Goal: Find contact information: Find contact information

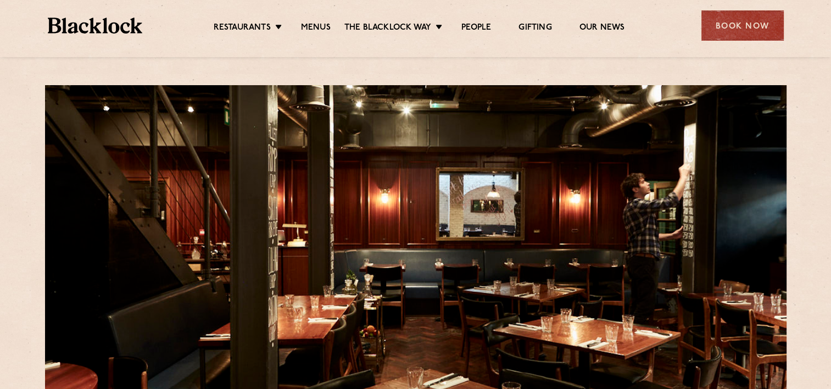
click at [745, 28] on div "Book Now" at bounding box center [743, 25] width 82 height 30
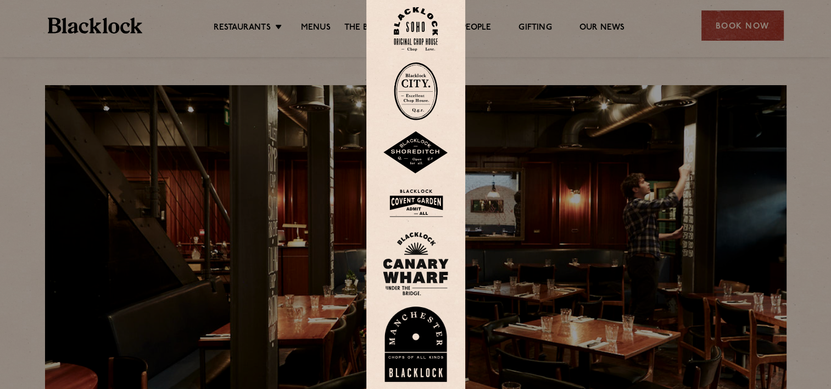
click at [416, 26] on img at bounding box center [416, 29] width 44 height 45
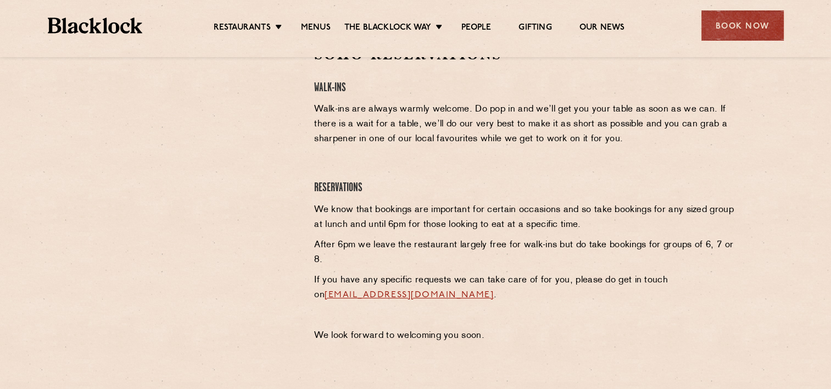
scroll to position [275, 0]
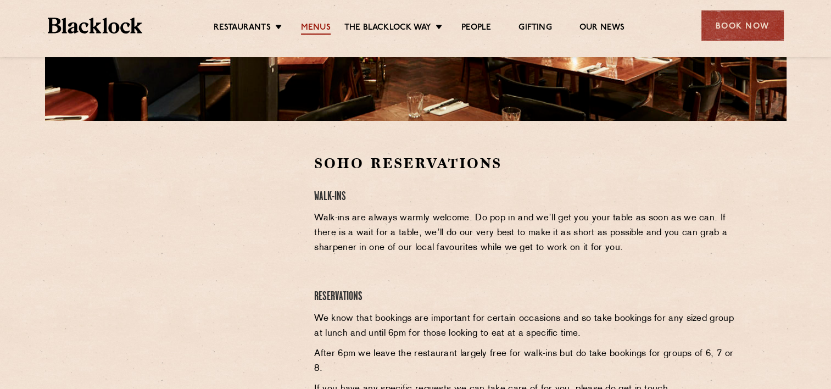
click at [317, 27] on link "Menus" at bounding box center [316, 29] width 30 height 12
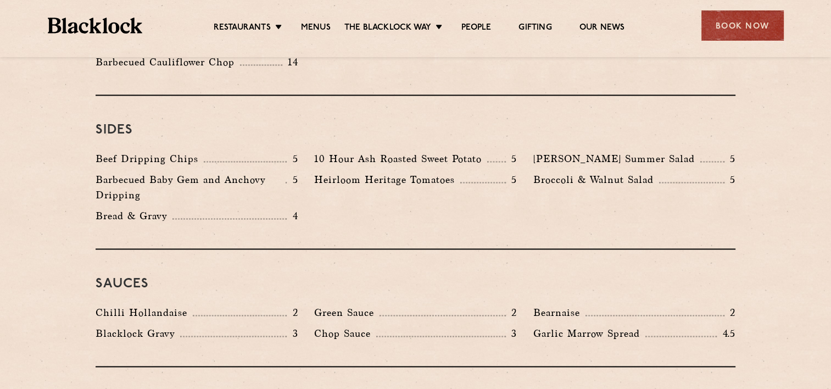
scroll to position [1704, 0]
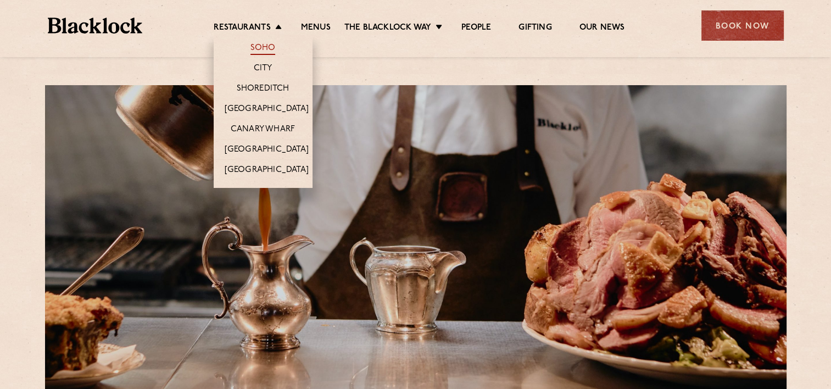
click at [265, 47] on link "Soho" at bounding box center [263, 49] width 25 height 12
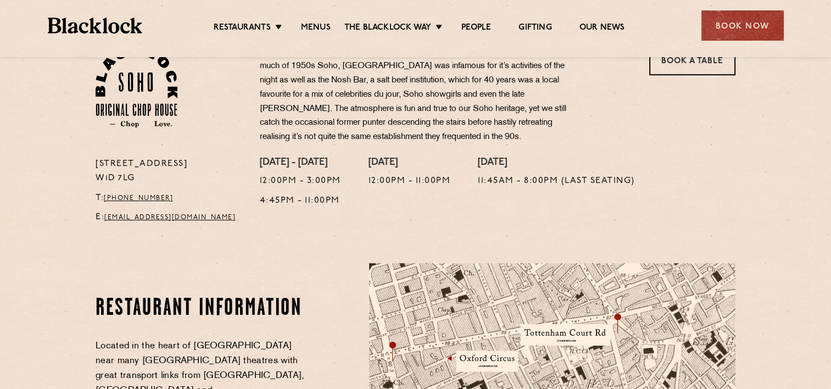
scroll to position [385, 0]
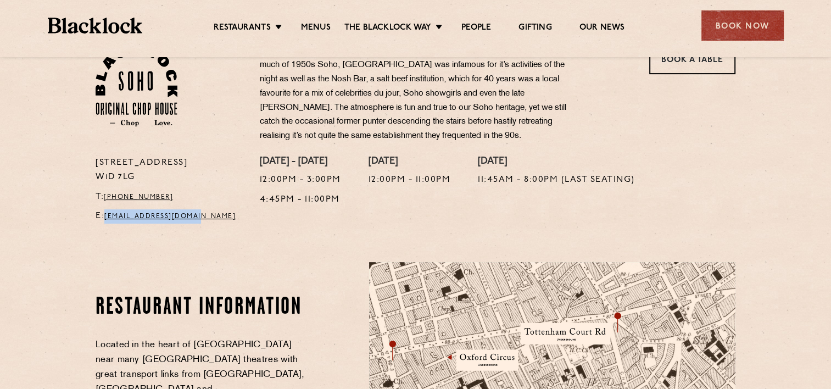
drag, startPoint x: 221, startPoint y: 220, endPoint x: 106, endPoint y: 223, distance: 115.4
click at [106, 223] on p "E: [EMAIL_ADDRESS][DOMAIN_NAME]" at bounding box center [170, 216] width 148 height 14
copy link "[EMAIL_ADDRESS][DOMAIN_NAME]"
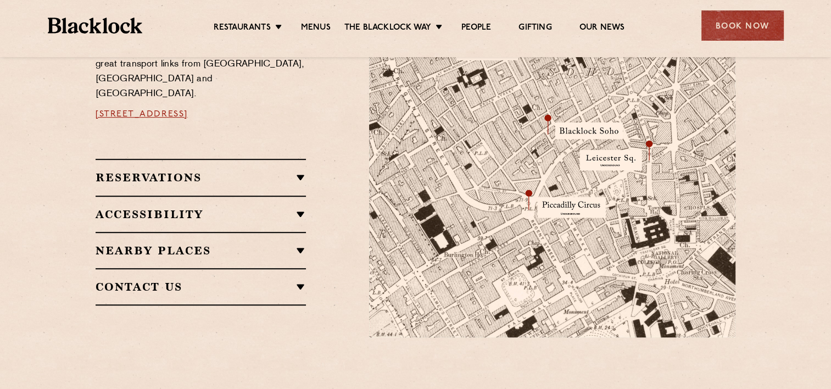
scroll to position [605, 0]
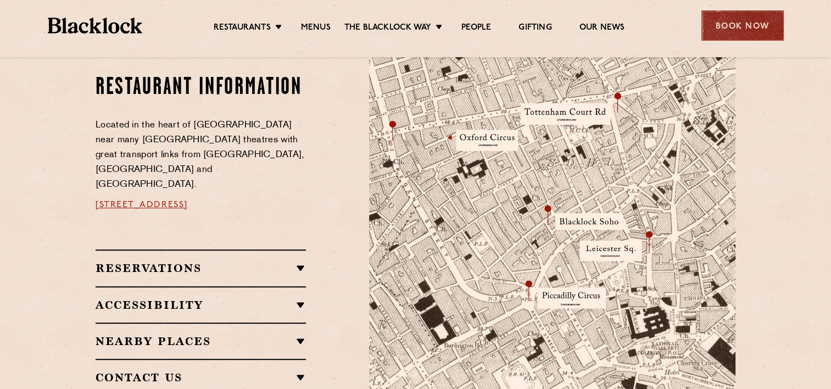
click at [721, 31] on div "Book Now" at bounding box center [743, 25] width 82 height 30
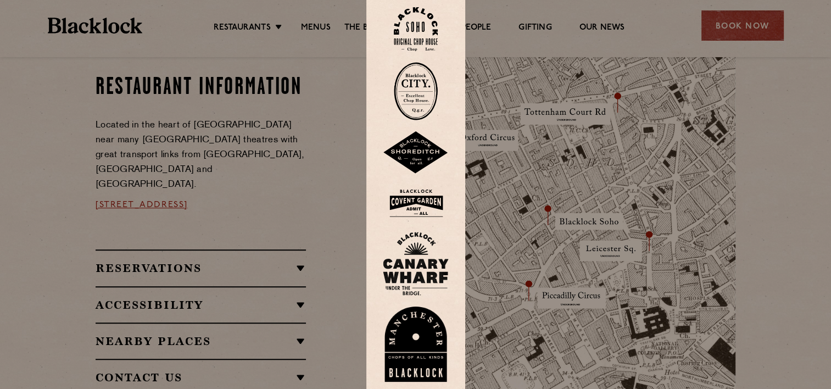
click at [415, 29] on img at bounding box center [416, 29] width 44 height 45
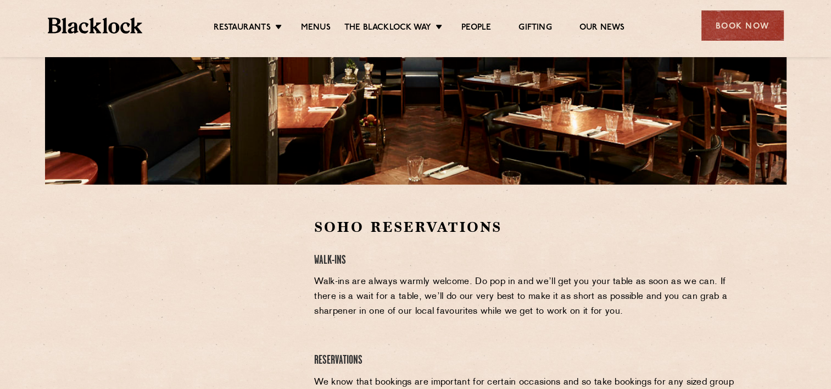
scroll to position [275, 0]
